Goal: Task Accomplishment & Management: Manage account settings

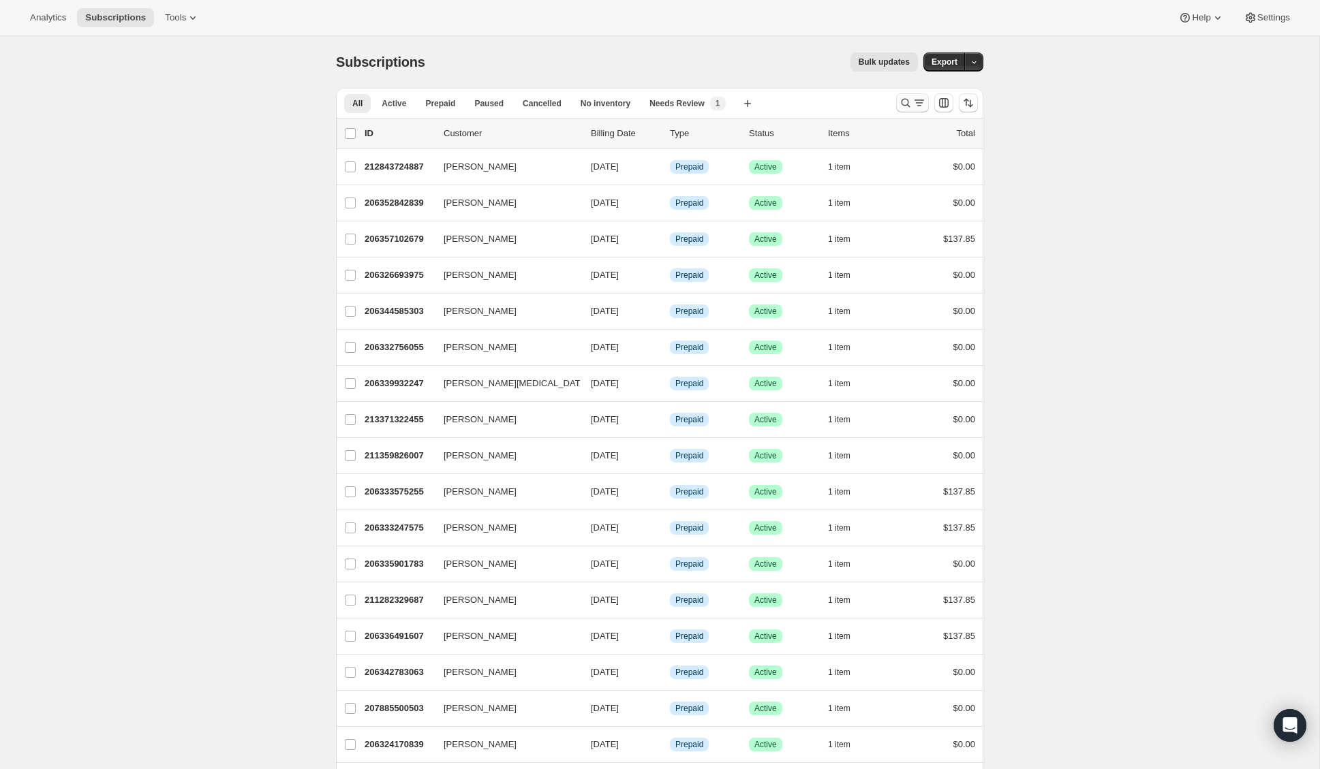
click at [906, 103] on icon "Search and filter results" at bounding box center [906, 103] width 14 height 14
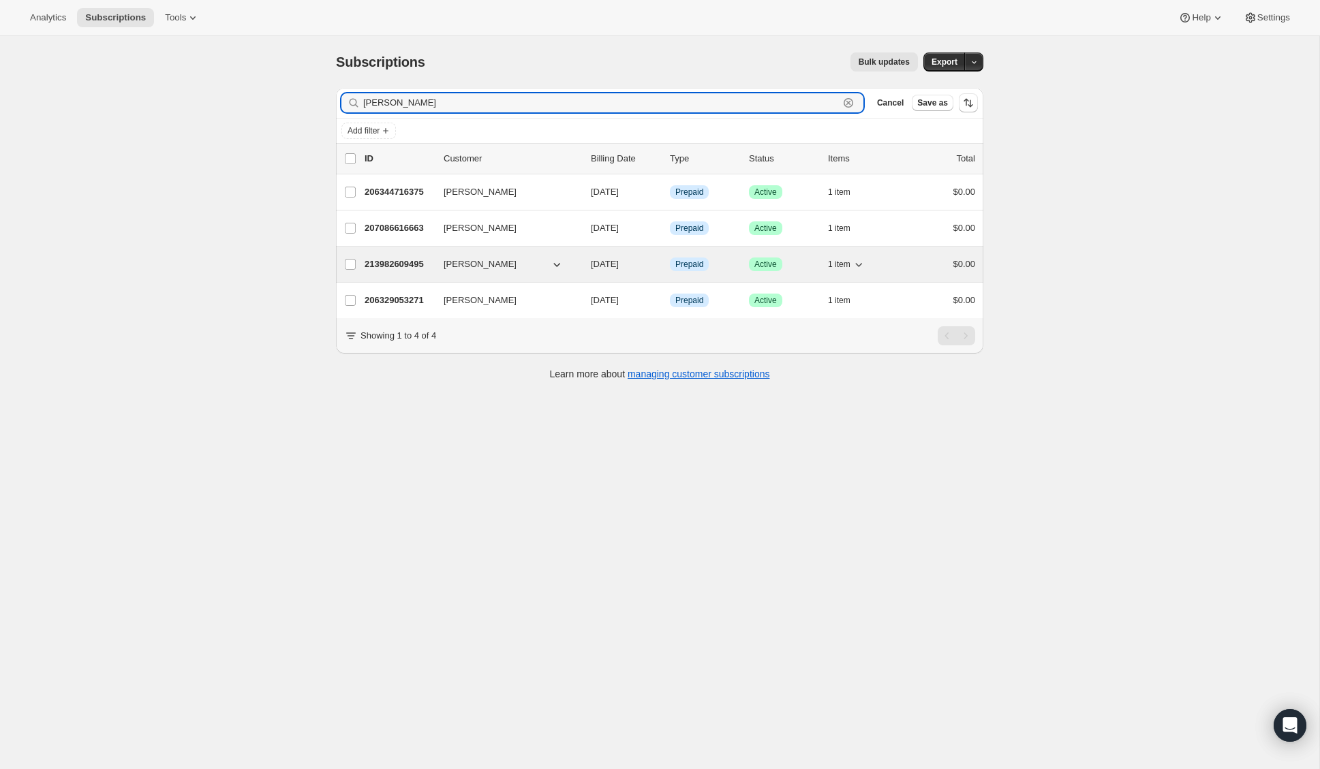
type input "nina"
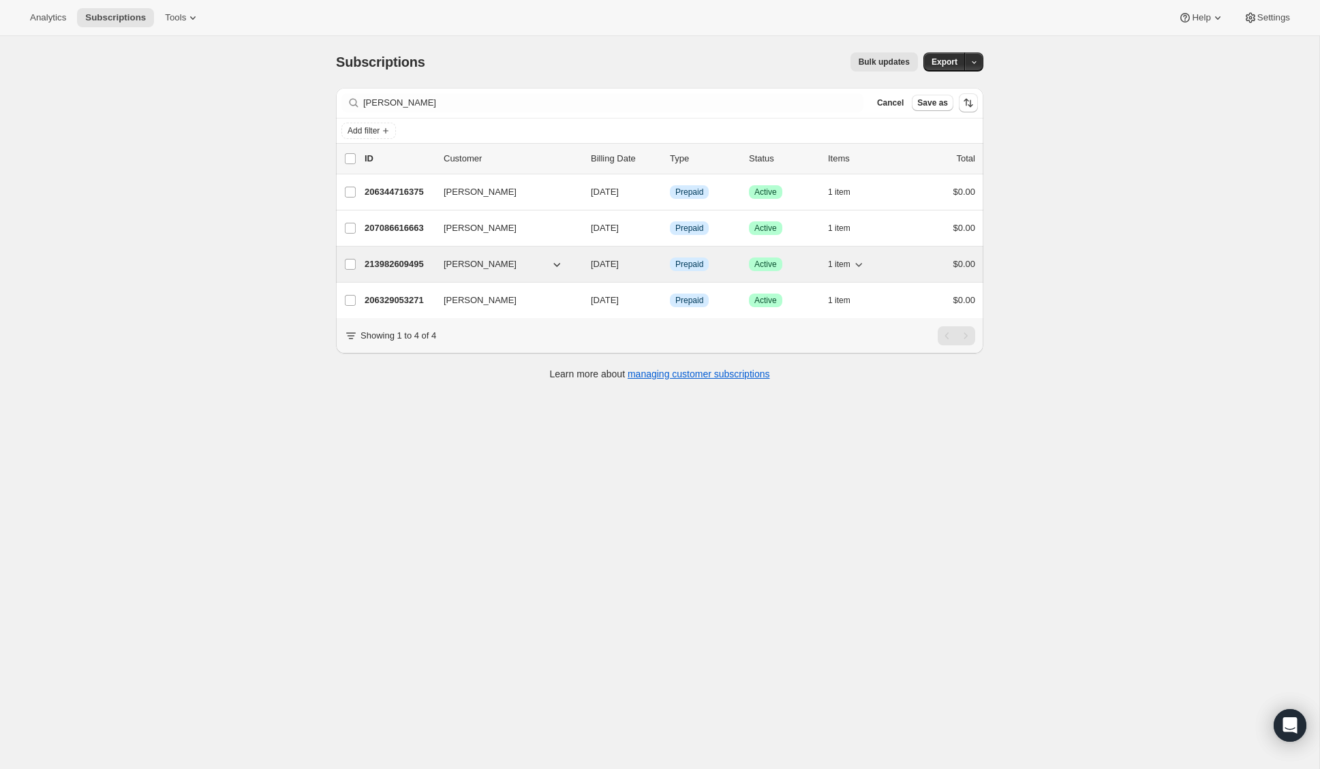
click at [395, 264] on p "213982609495" at bounding box center [399, 265] width 68 height 14
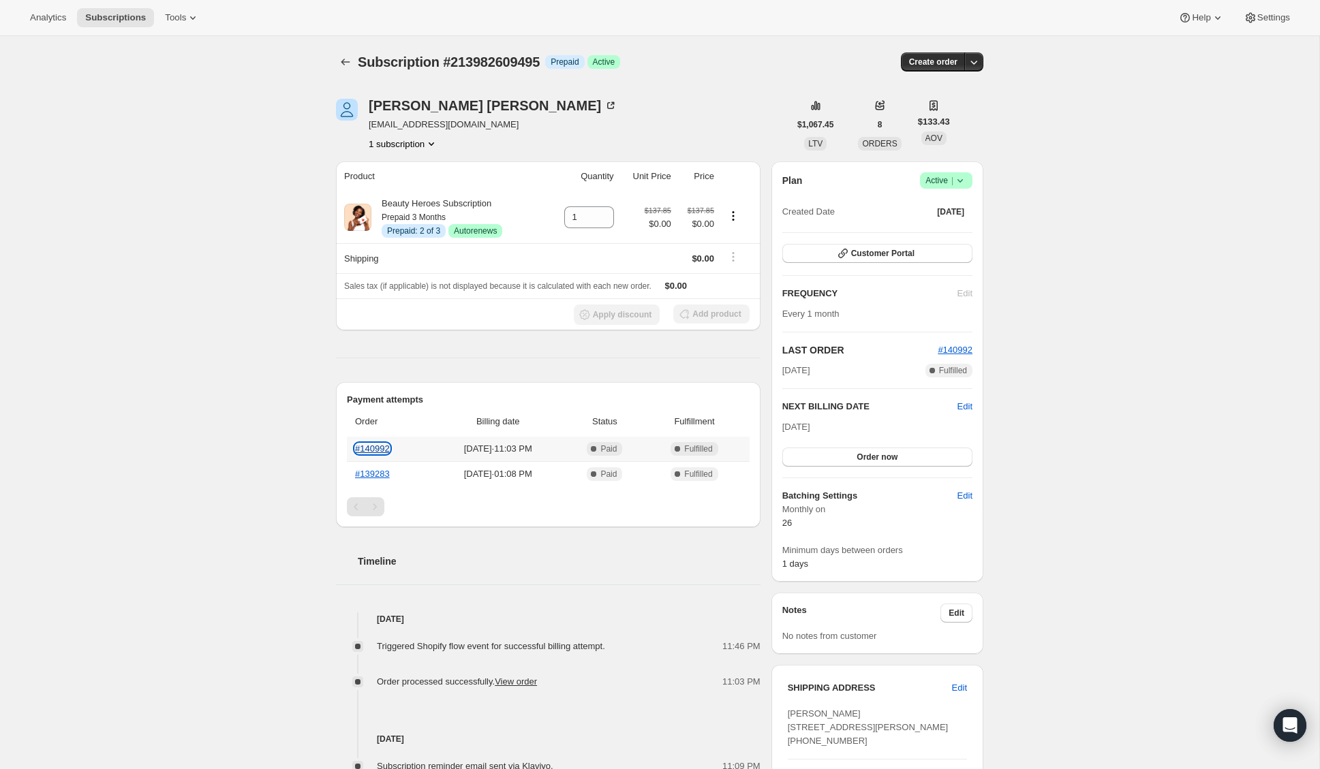
click at [380, 451] on link "#140992" at bounding box center [372, 449] width 35 height 10
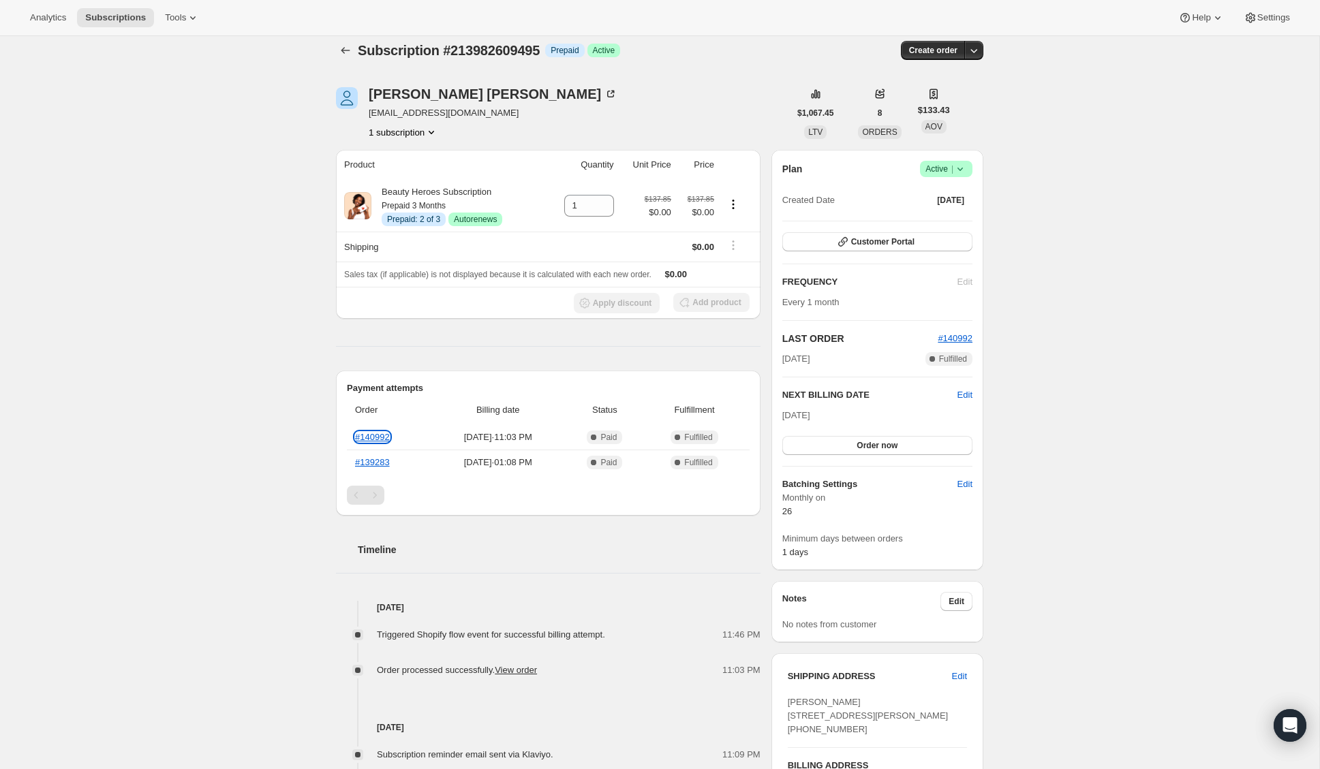
scroll to position [12, 0]
click at [414, 88] on div "Nina davis" at bounding box center [493, 94] width 249 height 14
click at [378, 437] on link "#140992" at bounding box center [372, 436] width 35 height 10
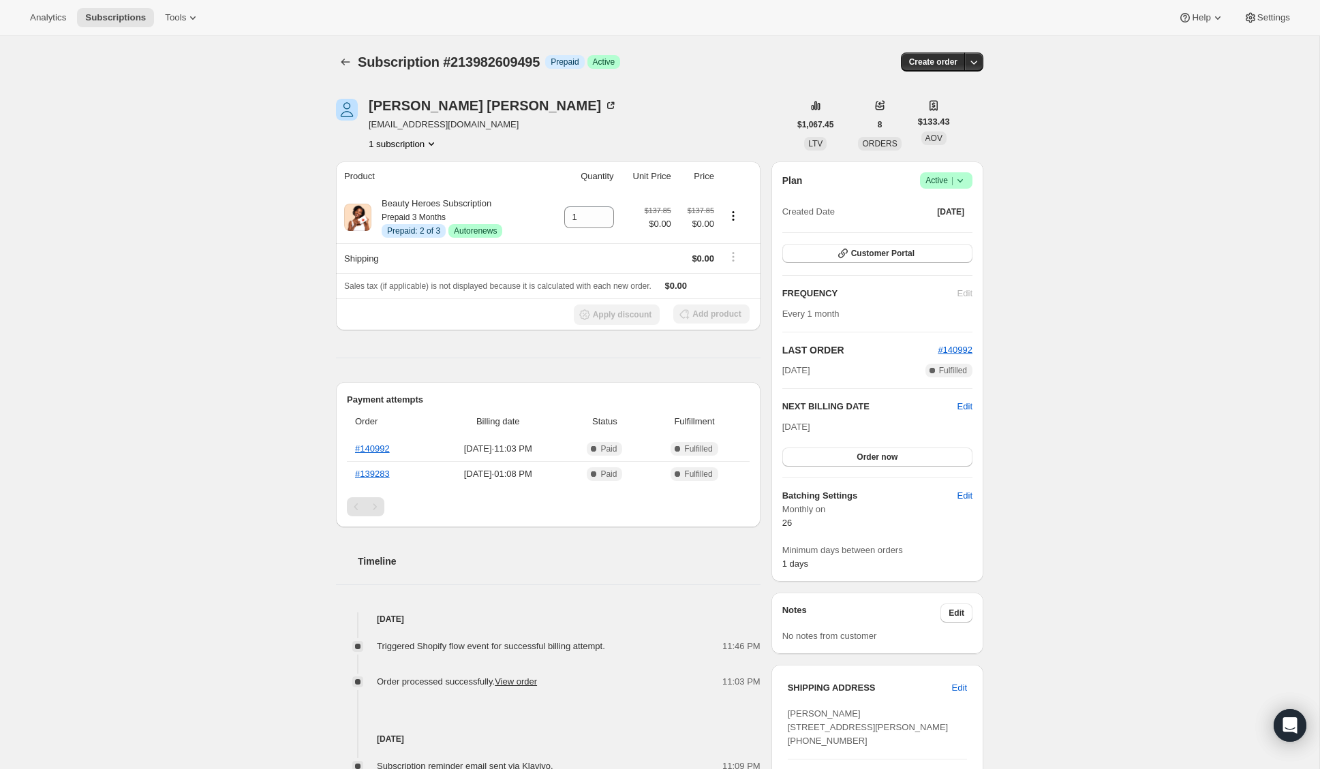
click at [402, 142] on button "1 subscription" at bounding box center [403, 144] width 69 height 14
